Goal: Task Accomplishment & Management: Manage account settings

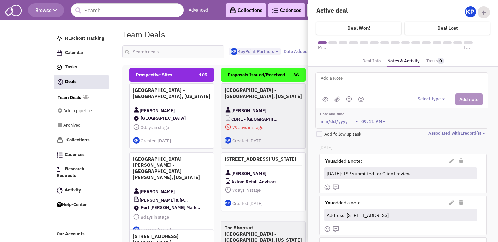
select select "1900"
select select
click at [161, 49] on input "text" at bounding box center [174, 51] width 102 height 13
type input "[PERSON_NAME]"
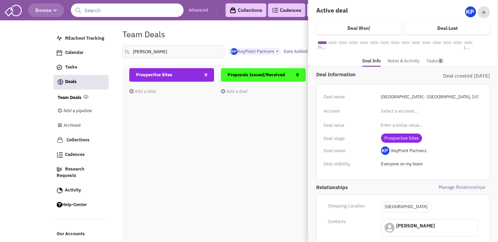
click at [207, 133] on div "Prospective Sites 0 Add a deal Total: $ 0" at bounding box center [171, 188] width 85 height 241
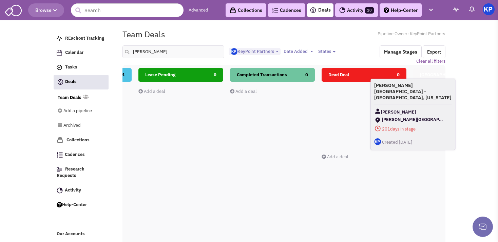
scroll to position [0, 299]
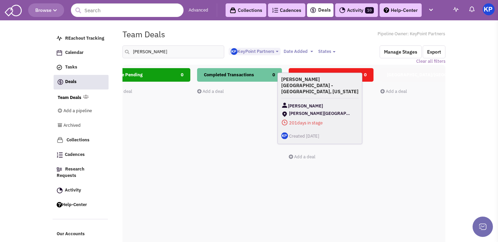
drag, startPoint x: 293, startPoint y: 100, endPoint x: 332, endPoint y: 94, distance: 39.8
click at [332, 94] on div "[PERSON_NAME][GEOGRAPHIC_DATA] - [GEOGRAPHIC_DATA], [US_STATE] [PERSON_NAME][GE…" at bounding box center [320, 109] width 85 height 72
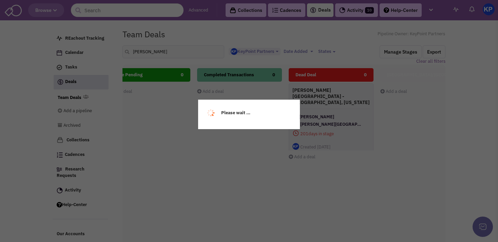
click at [334, 97] on h4 "[PERSON_NAME][GEOGRAPHIC_DATA] - [GEOGRAPHIC_DATA], [US_STATE]" at bounding box center [331, 96] width 77 height 18
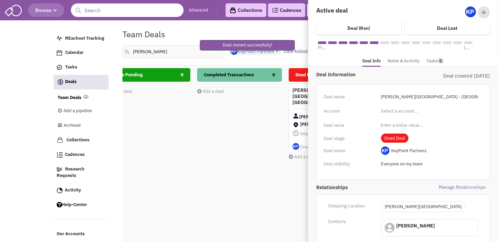
click at [401, 67] on div "Deal Information Deal created [DATE] Deal name [PERSON_NAME][GEOGRAPHIC_DATA] -…" at bounding box center [403, 231] width 190 height 328
click at [400, 62] on link "Notes & Activity" at bounding box center [404, 61] width 32 height 10
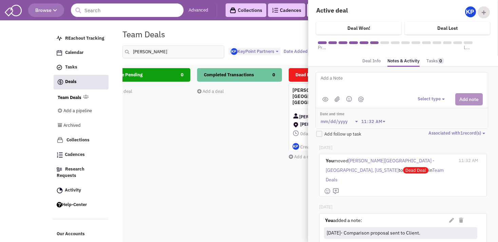
click at [379, 81] on textarea at bounding box center [404, 83] width 168 height 19
paste textarea "[DATE]- LM for [PERSON_NAME]. [DATE]- LM for Broker requesting proposed subdivi…"
click at [321, 76] on textarea "[DATE]- LM for [PERSON_NAME]. [DATE]- LM for Broker requesting proposed subdivi…" at bounding box center [404, 83] width 168 height 19
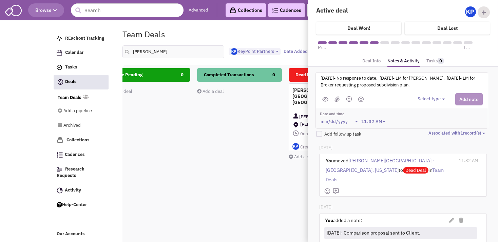
type textarea "[DATE]- No response to date. [DATE]- LM for [PERSON_NAME]. [DATE]- LM for Broke…"
click at [426, 100] on button "Select type" at bounding box center [432, 99] width 29 height 6
click at [428, 129] on div "Log a note" at bounding box center [428, 131] width 17 height 6
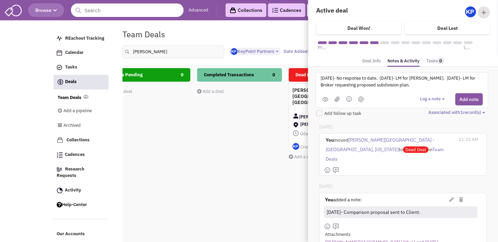
click at [460, 92] on textarea "[DATE]- No response to date. [DATE]- LM for [PERSON_NAME]. [DATE]- LM for Broke…" at bounding box center [404, 83] width 168 height 19
click at [460, 99] on button "Add note" at bounding box center [468, 99] width 27 height 12
